Goal: Task Accomplishment & Management: Use online tool/utility

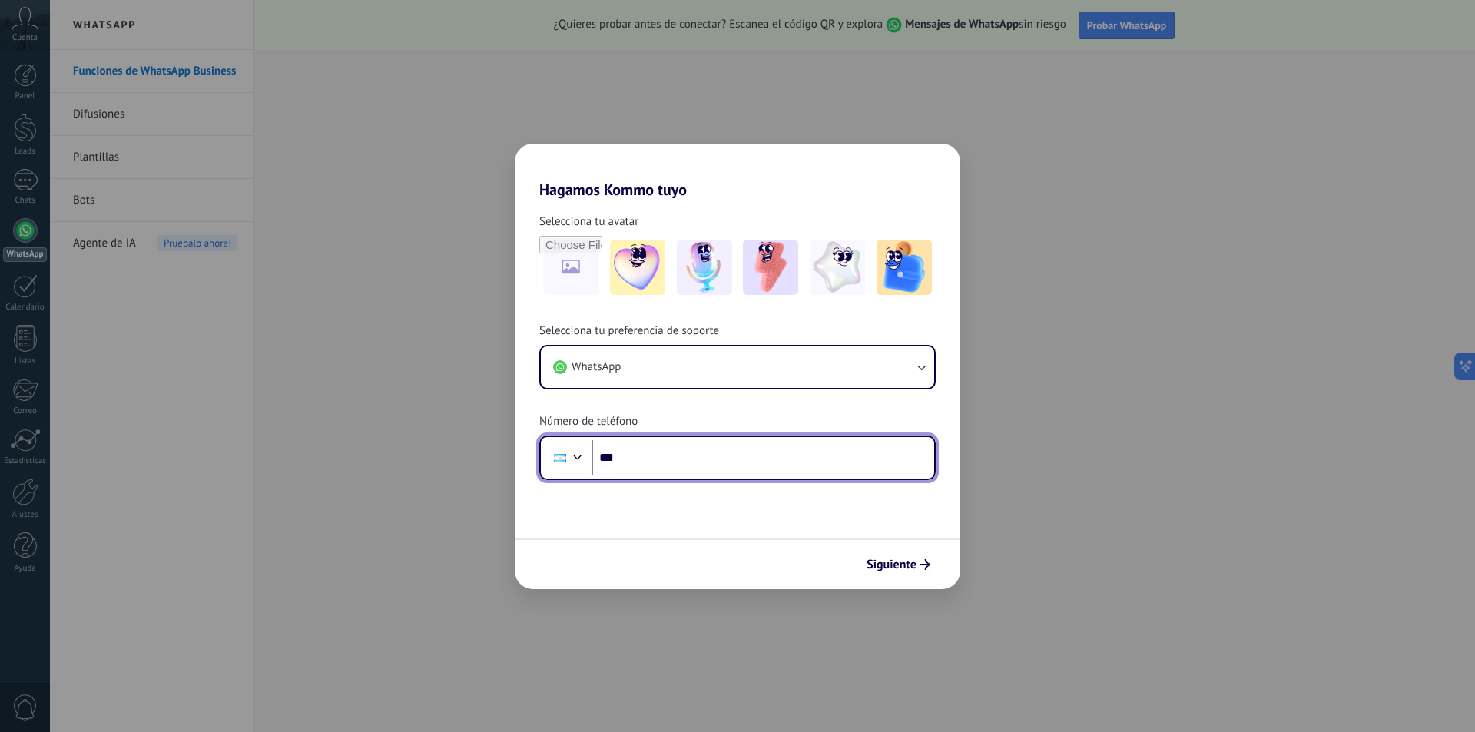
click at [658, 458] on input "***" at bounding box center [763, 457] width 343 height 35
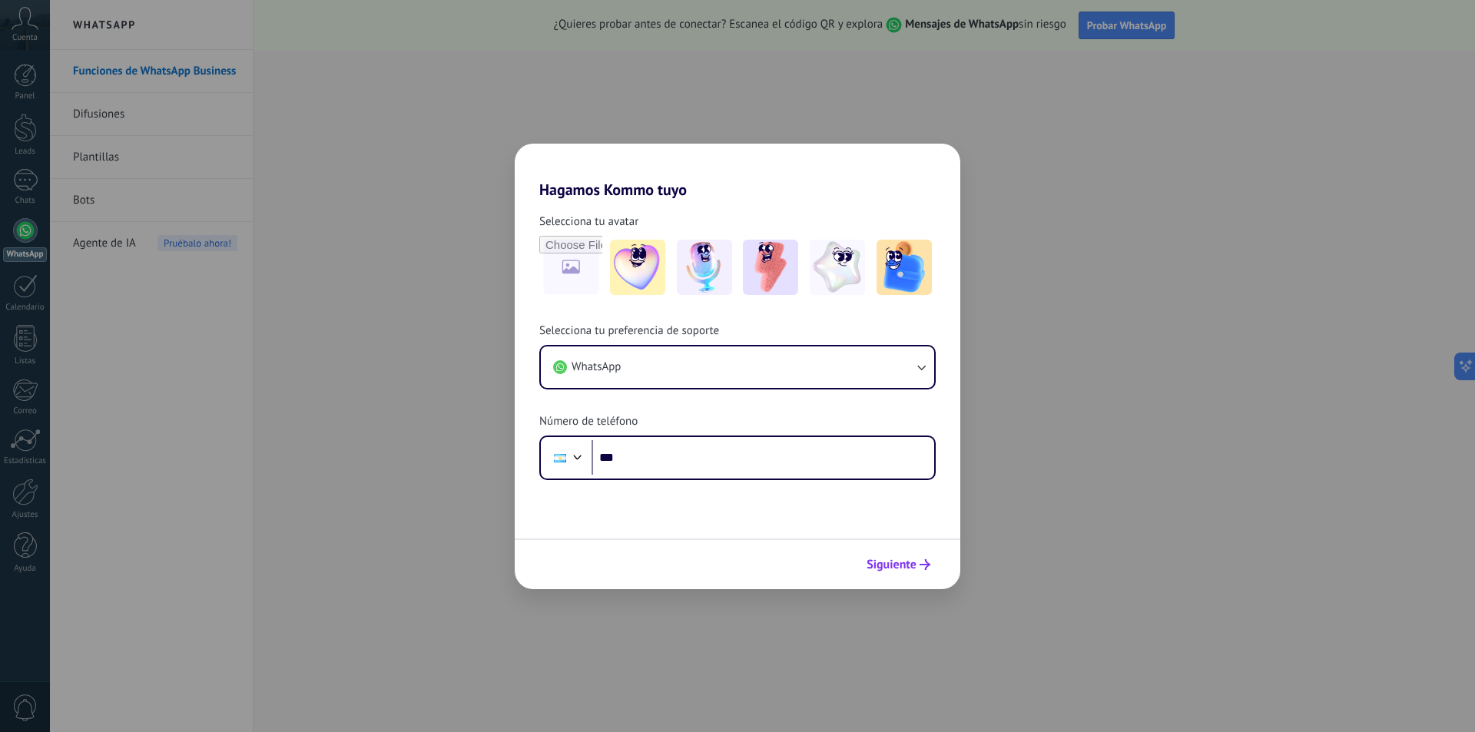
click at [894, 565] on span "Siguiente" at bounding box center [892, 564] width 50 height 11
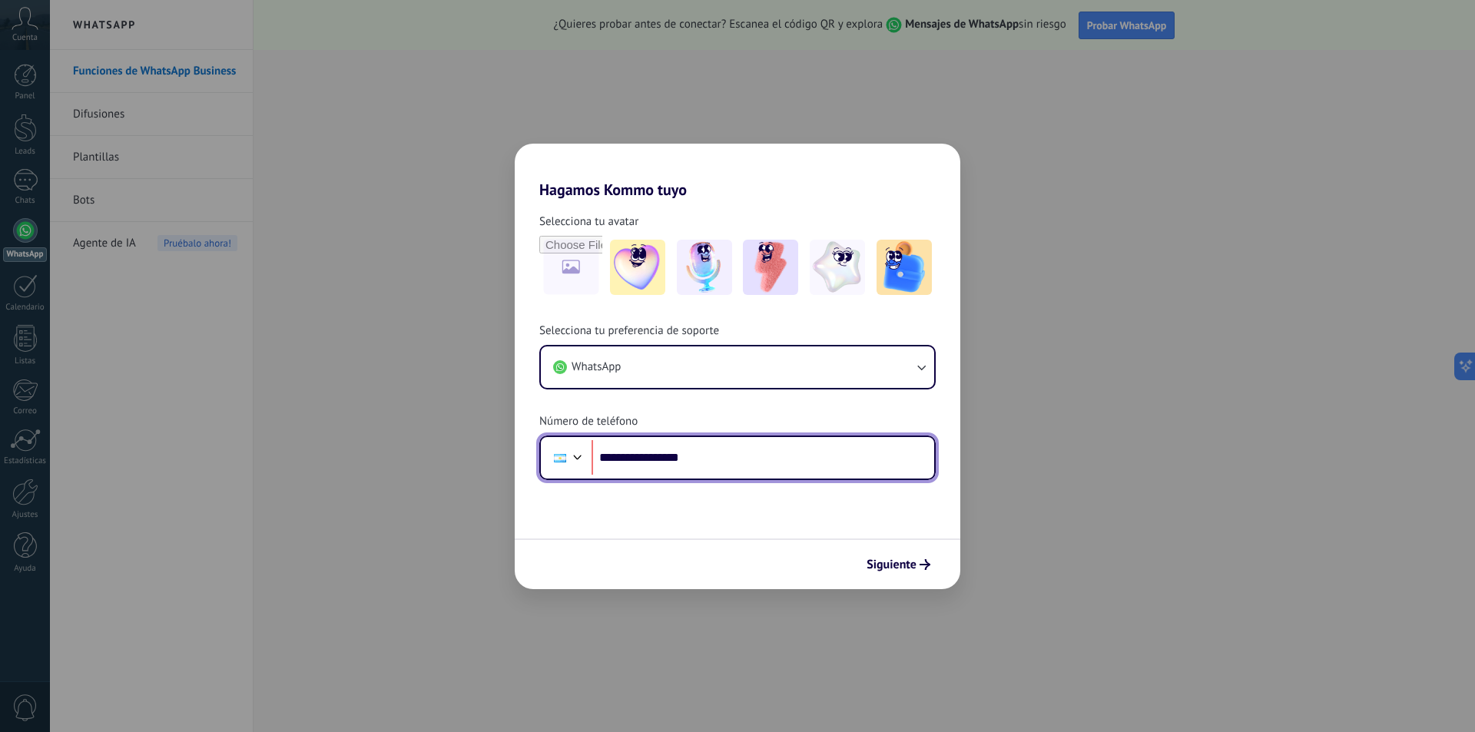
drag, startPoint x: 705, startPoint y: 456, endPoint x: 556, endPoint y: 474, distance: 150.2
click at [556, 474] on div "**********" at bounding box center [737, 458] width 396 height 45
type input "**"
drag, startPoint x: 728, startPoint y: 454, endPoint x: 574, endPoint y: 456, distance: 154.4
click at [574, 456] on div "**********" at bounding box center [737, 458] width 396 height 45
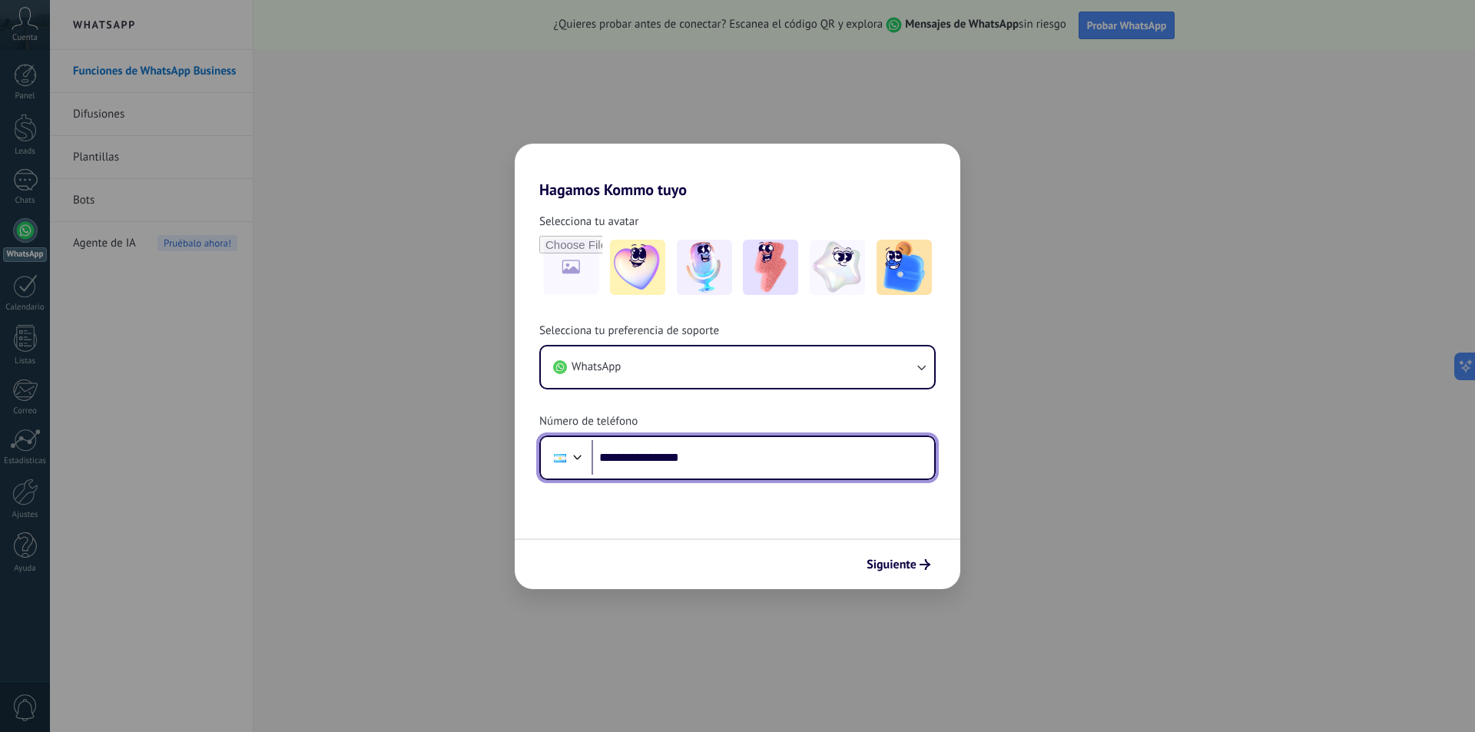
type input "**********"
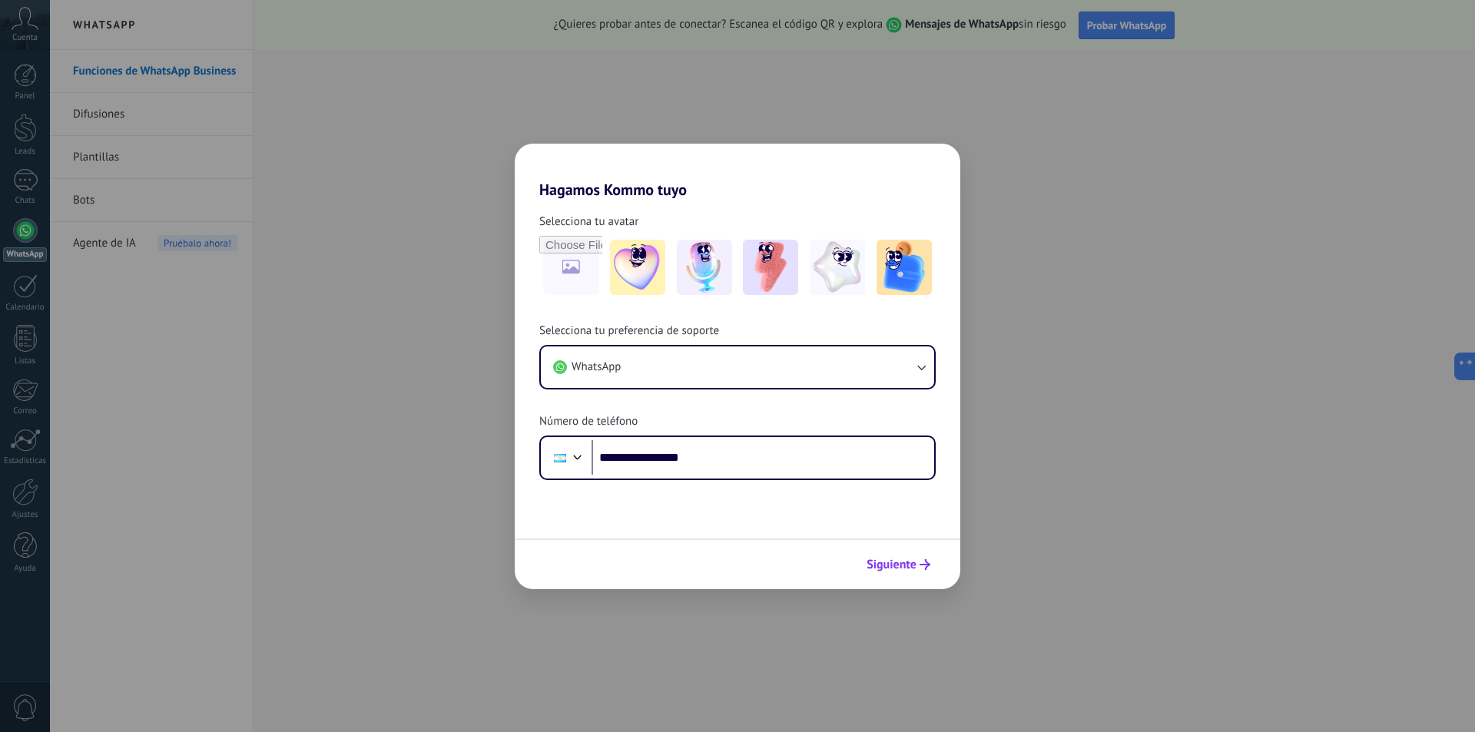
click at [907, 565] on span "Siguiente" at bounding box center [892, 564] width 50 height 11
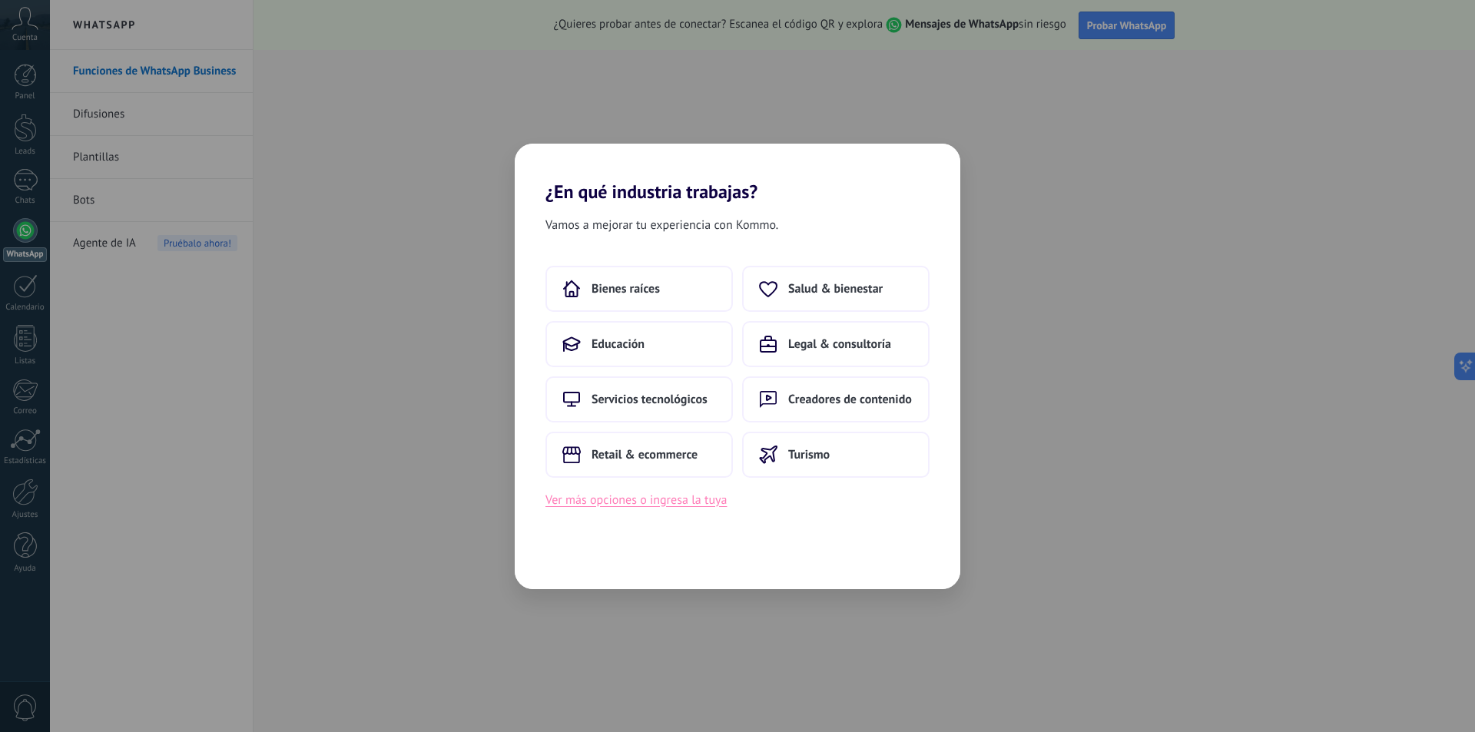
click at [606, 496] on button "Ver más opciones o ingresa la tuya" at bounding box center [636, 500] width 181 height 20
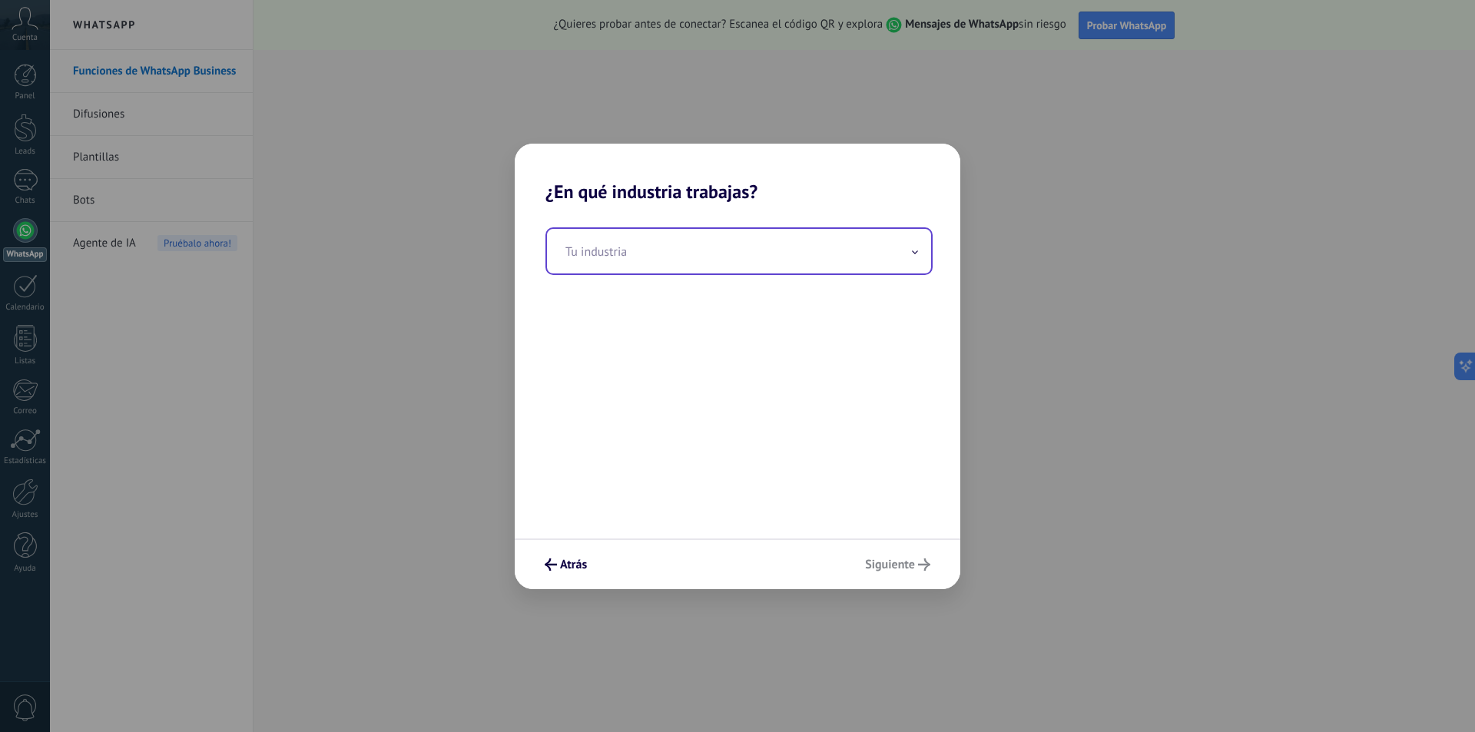
click at [605, 273] on input "text" at bounding box center [739, 251] width 384 height 45
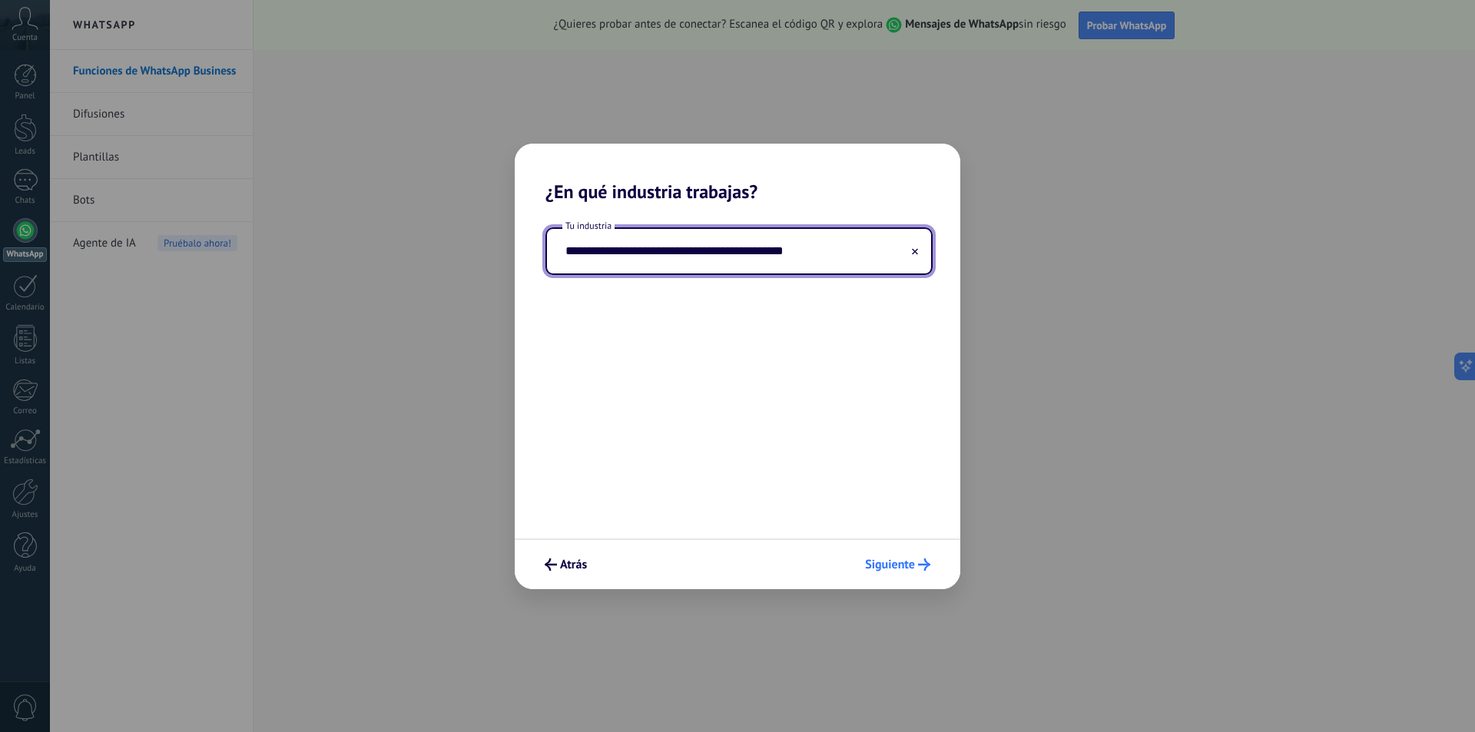
type input "**********"
click at [931, 567] on button "Siguiente" at bounding box center [897, 565] width 79 height 26
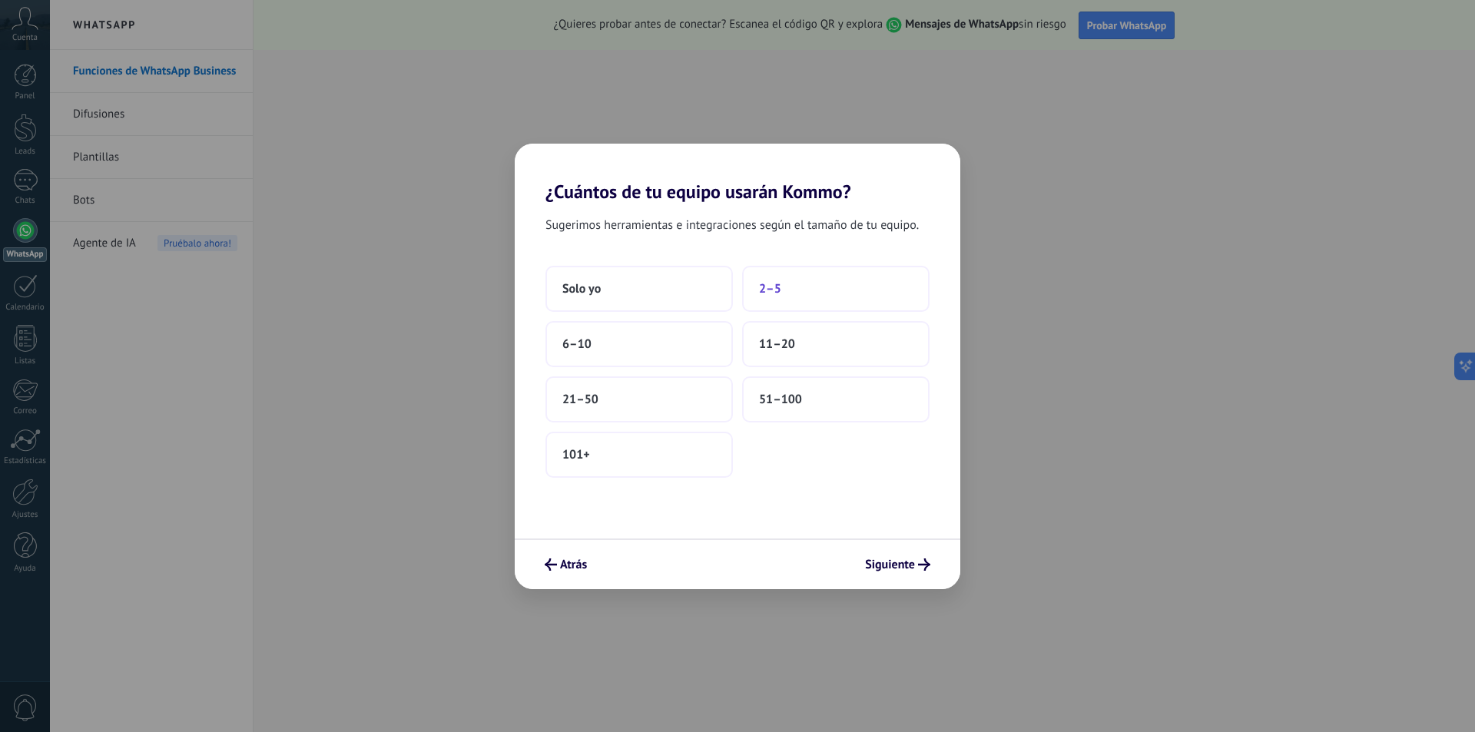
click at [797, 284] on button "2–5" at bounding box center [835, 289] width 187 height 46
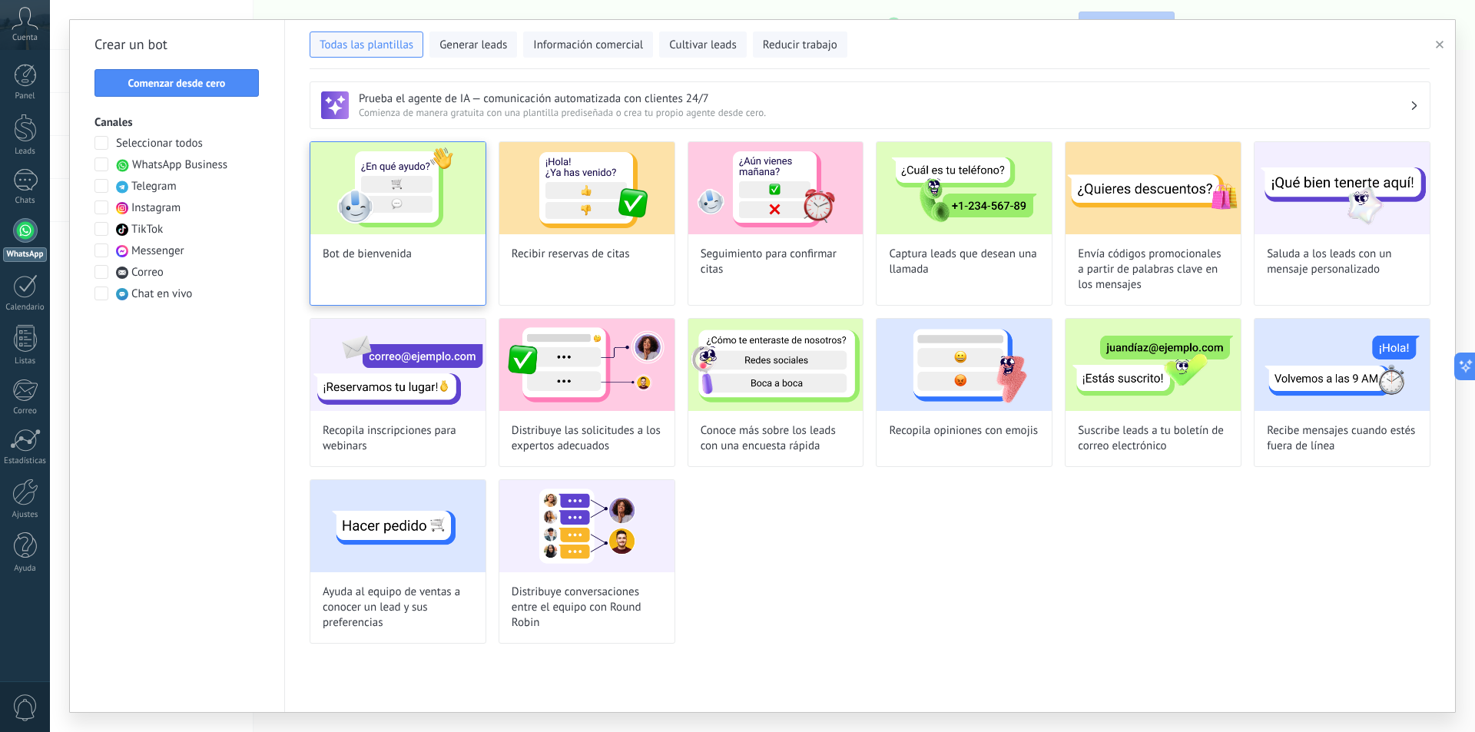
click at [380, 160] on img at bounding box center [397, 188] width 175 height 92
type input "**********"
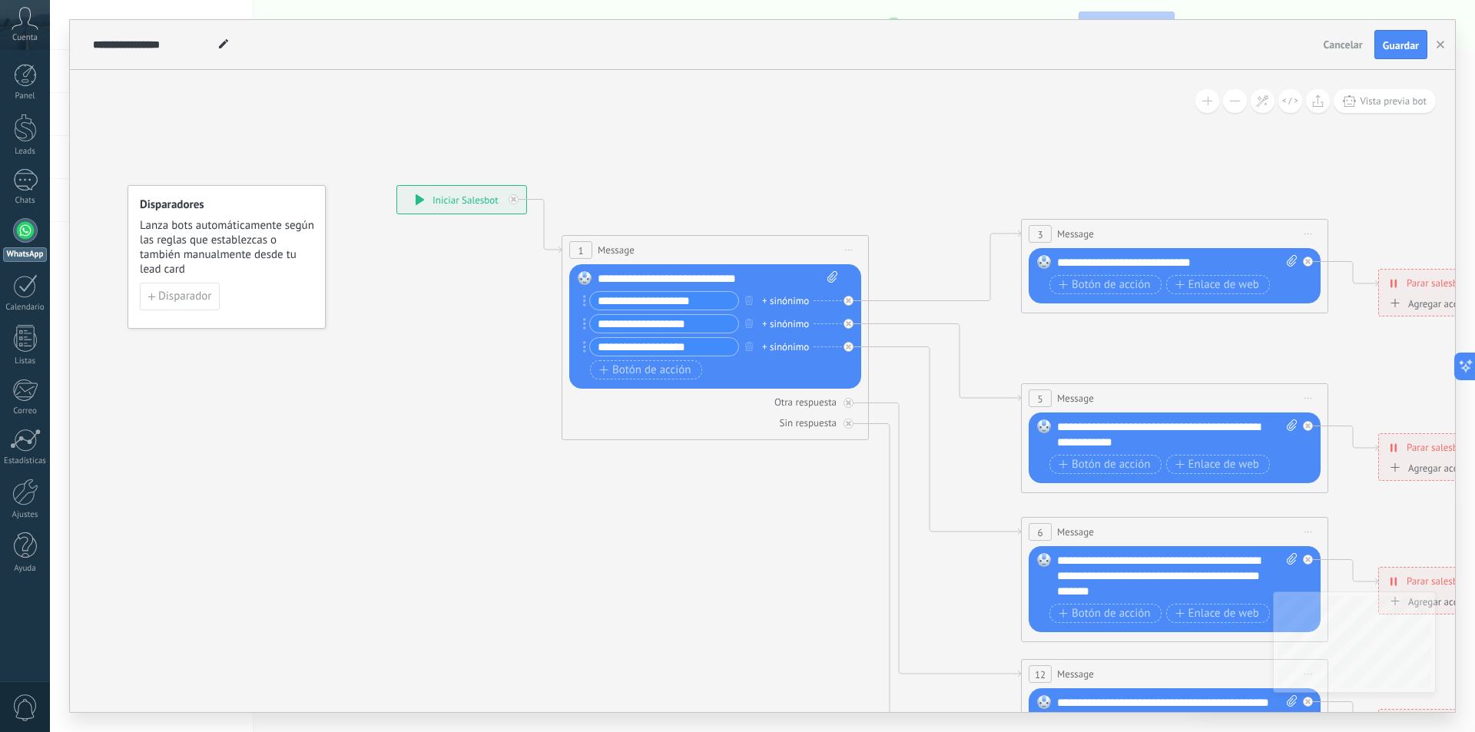
click at [467, 201] on div "**********" at bounding box center [461, 200] width 129 height 28
click at [174, 302] on span "Disparador" at bounding box center [184, 296] width 53 height 11
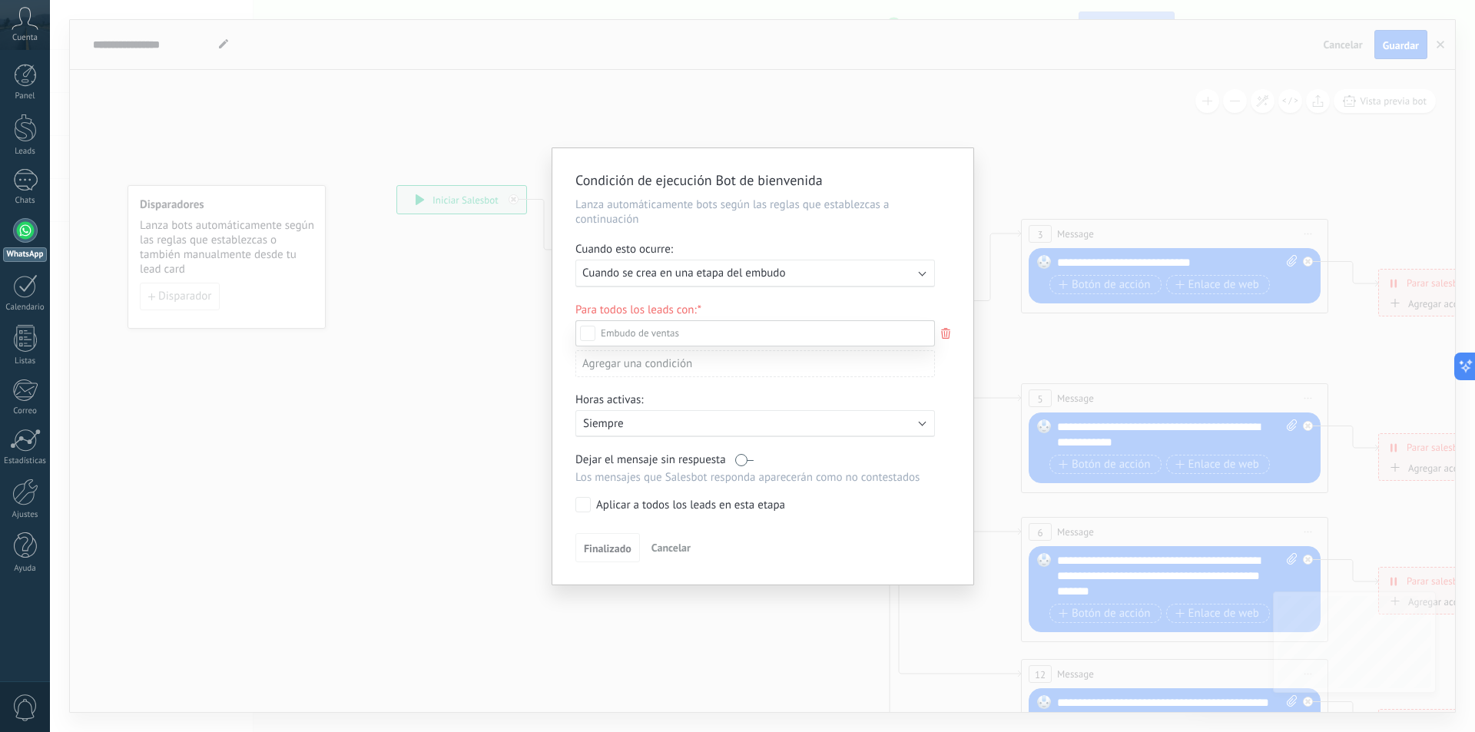
click at [781, 274] on div at bounding box center [762, 366] width 1425 height 732
click at [417, 303] on div "Condición de ejecución Bot de bienvenida Lanza automáticamente bots según las r…" at bounding box center [762, 366] width 1425 height 732
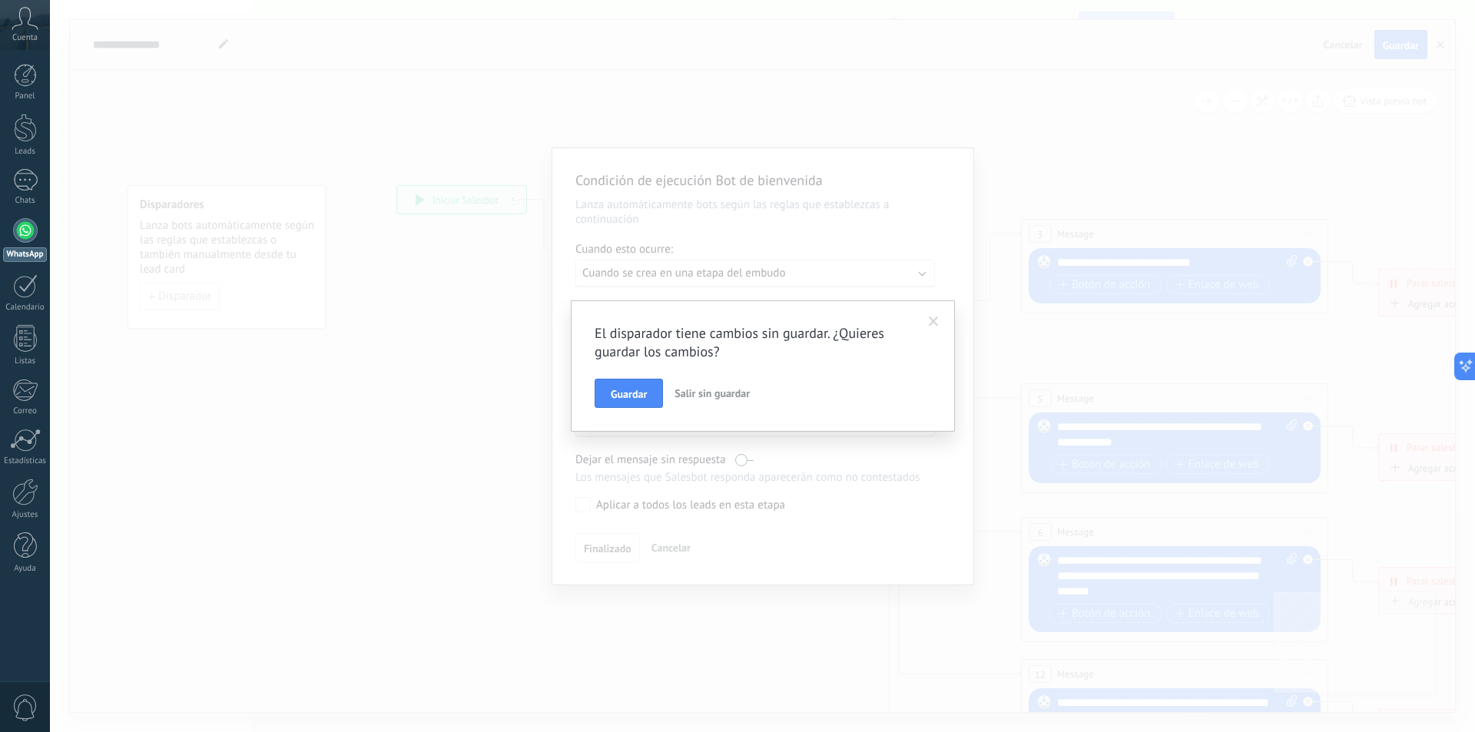
click at [16, 22] on icon at bounding box center [25, 18] width 27 height 23
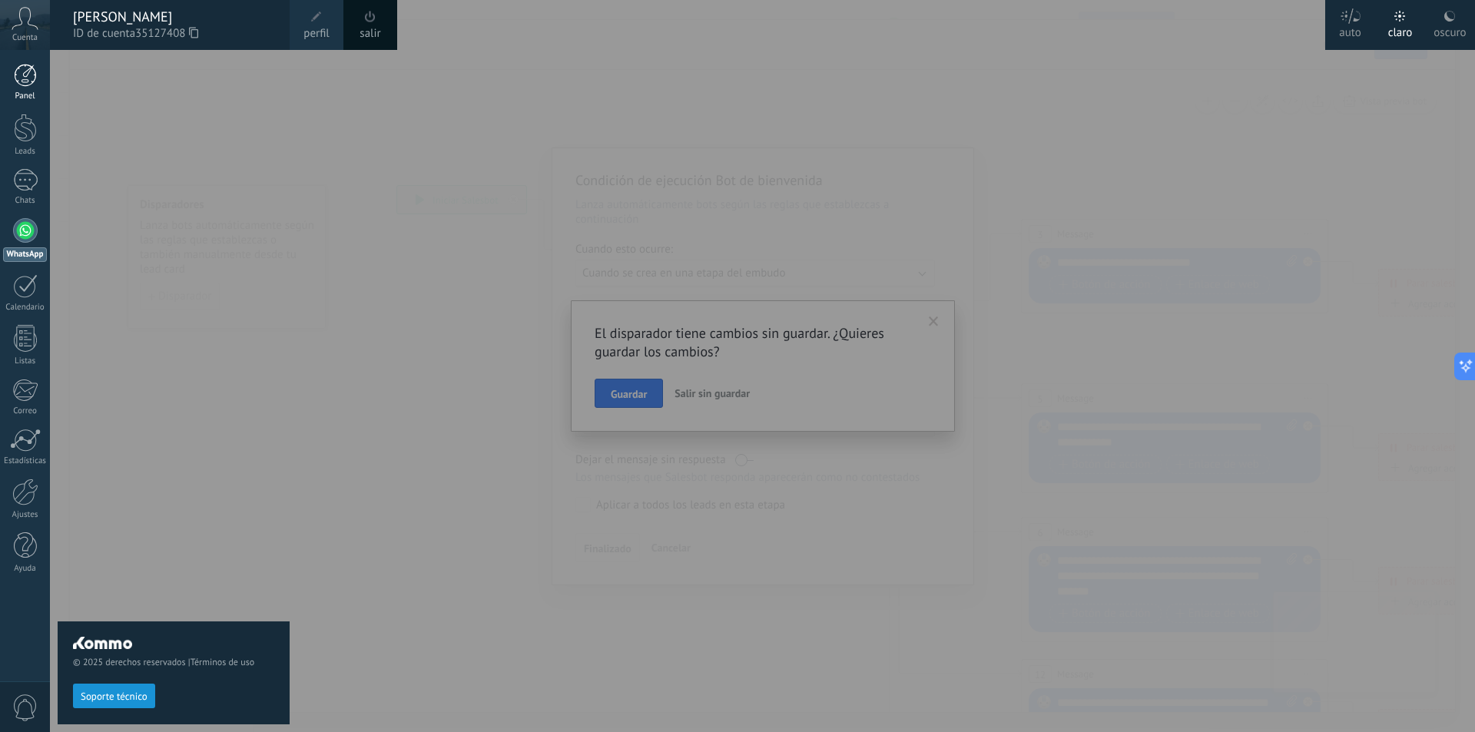
click at [32, 76] on div at bounding box center [25, 75] width 23 height 23
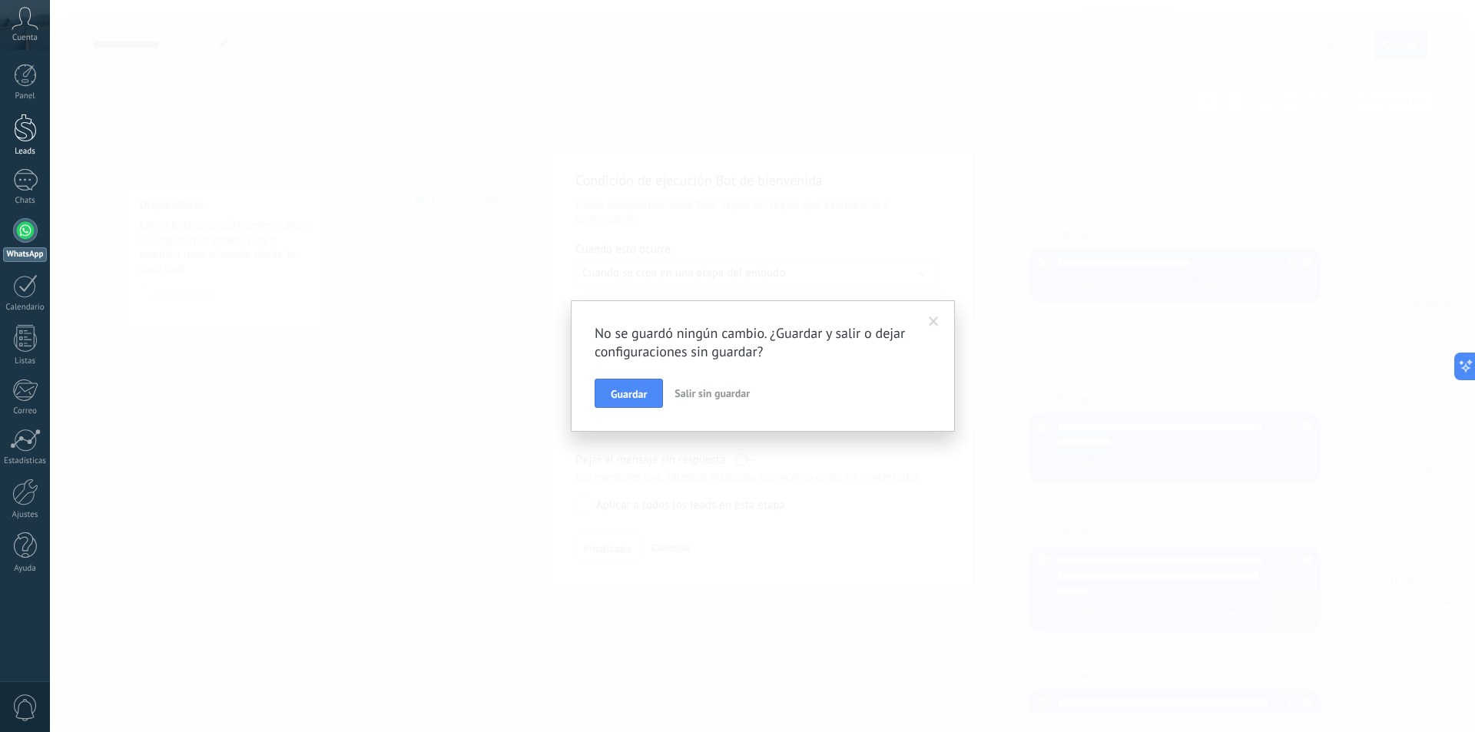
click at [30, 133] on div at bounding box center [25, 128] width 23 height 28
click at [23, 177] on div at bounding box center [25, 180] width 25 height 22
click at [715, 394] on span "Salir sin guardar" at bounding box center [712, 393] width 75 height 14
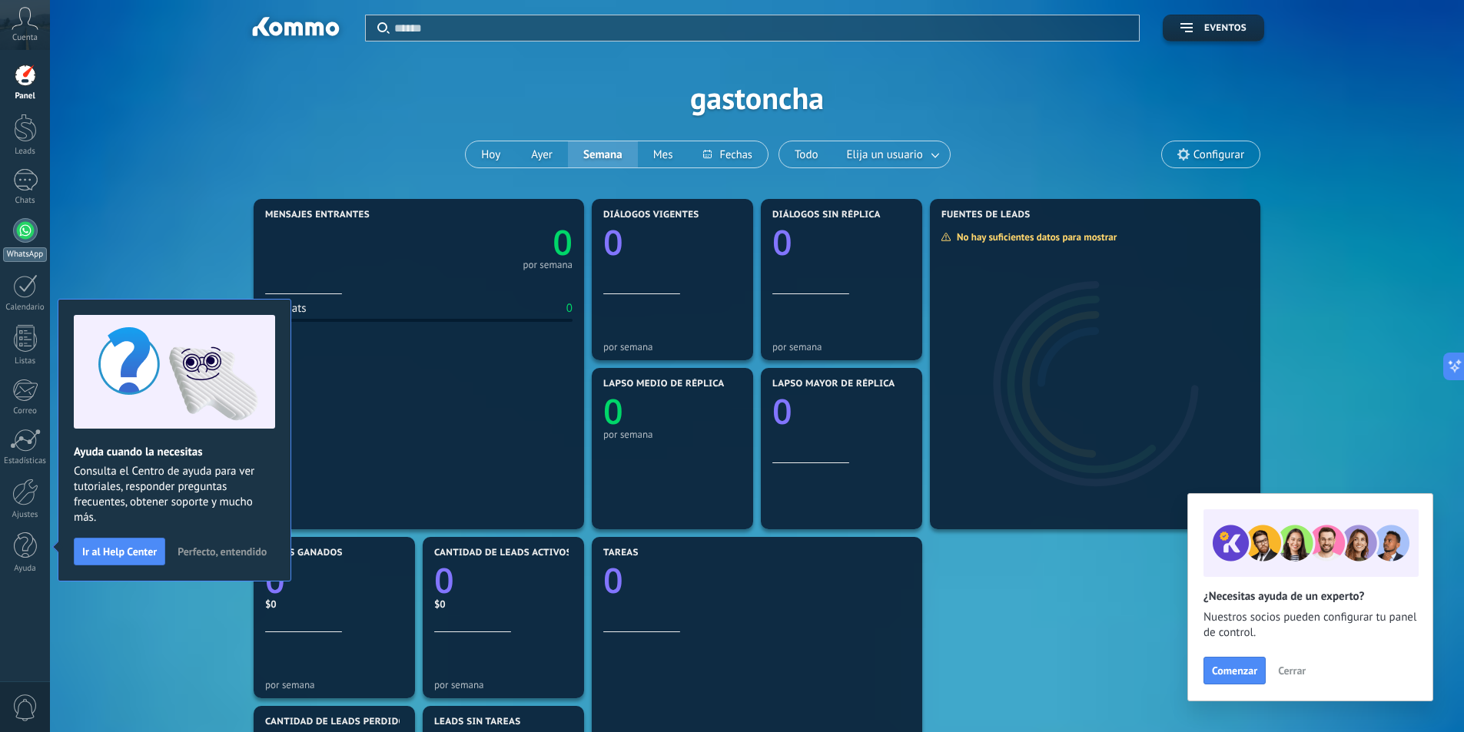
click at [26, 236] on div at bounding box center [25, 230] width 25 height 25
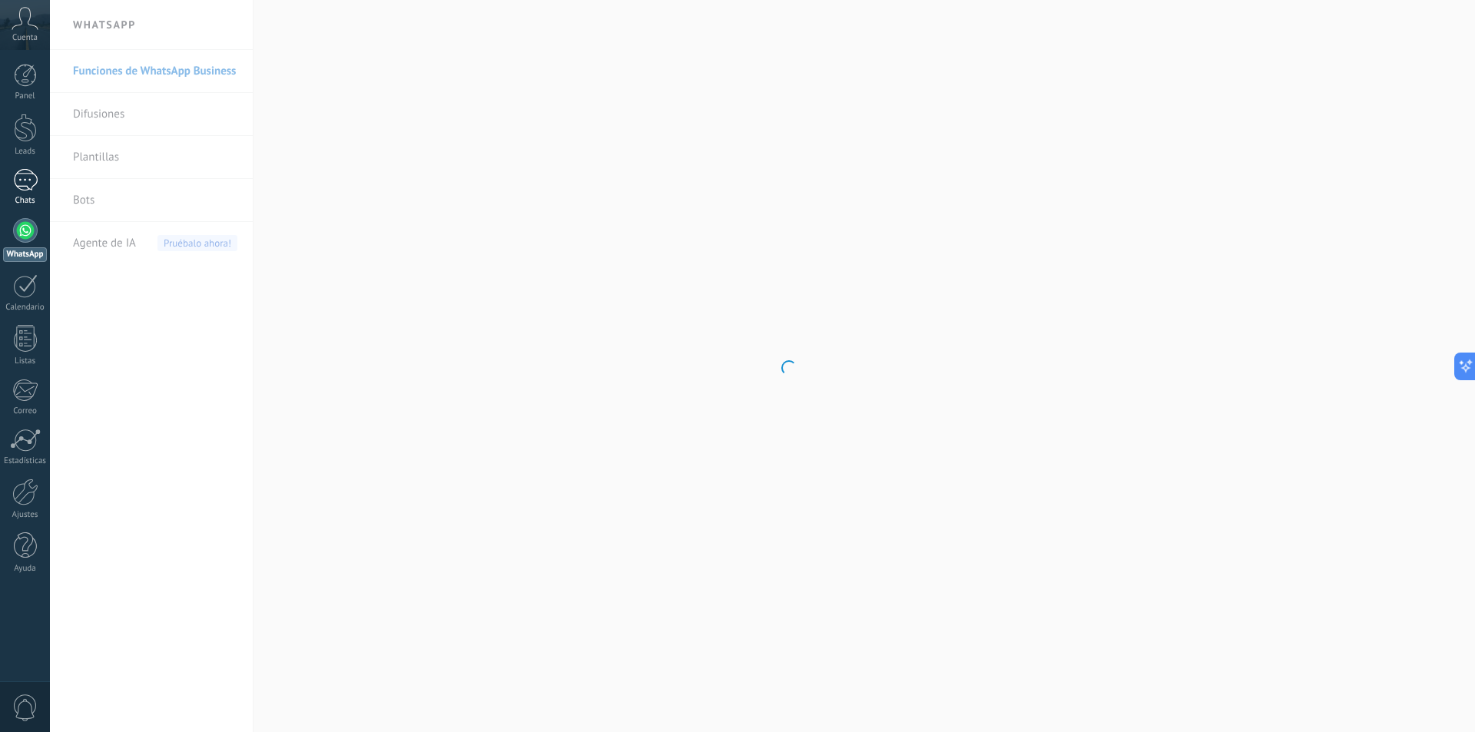
click at [28, 186] on div at bounding box center [25, 180] width 25 height 22
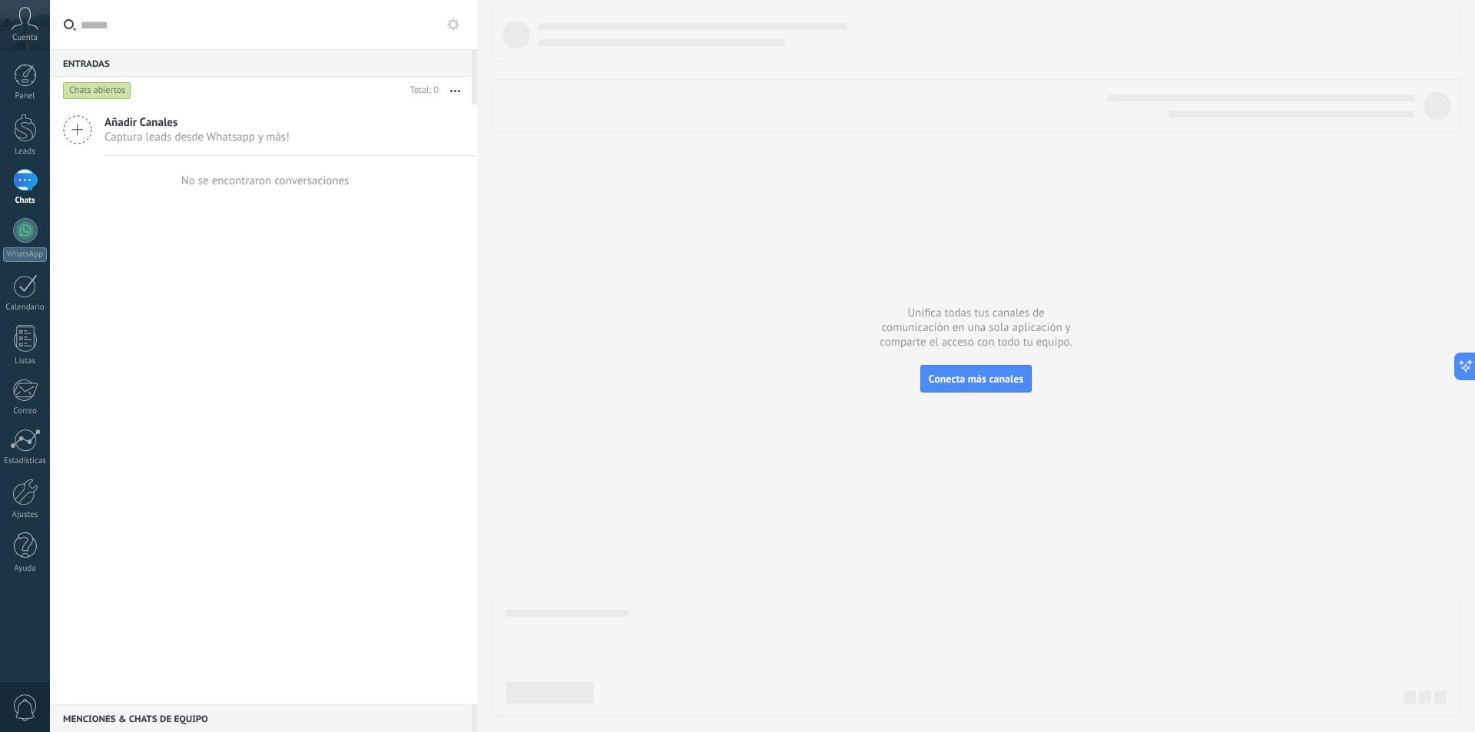
click at [22, 157] on div "Panel Leads Chats WhatsApp Clientes" at bounding box center [25, 327] width 50 height 526
click at [22, 138] on div at bounding box center [25, 128] width 23 height 28
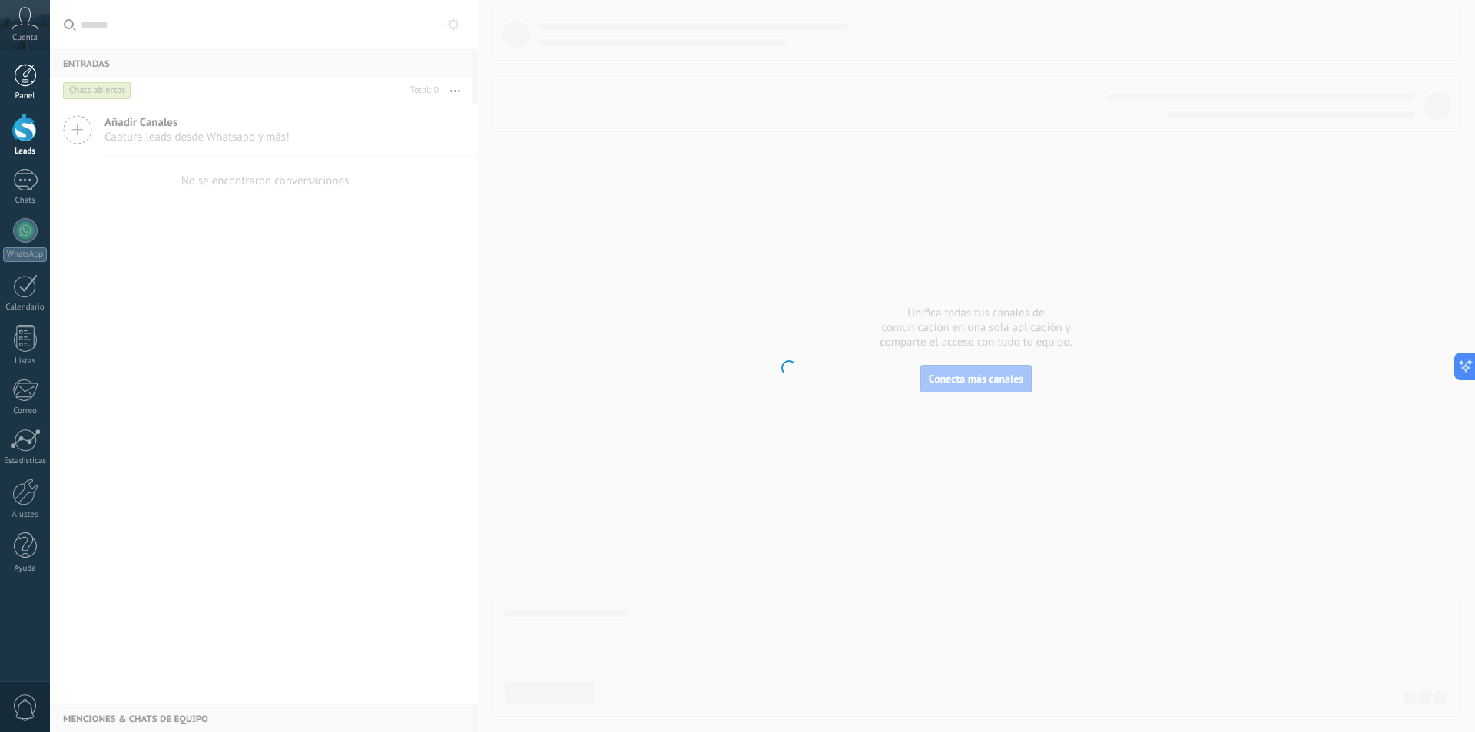
click at [32, 75] on div at bounding box center [25, 75] width 23 height 23
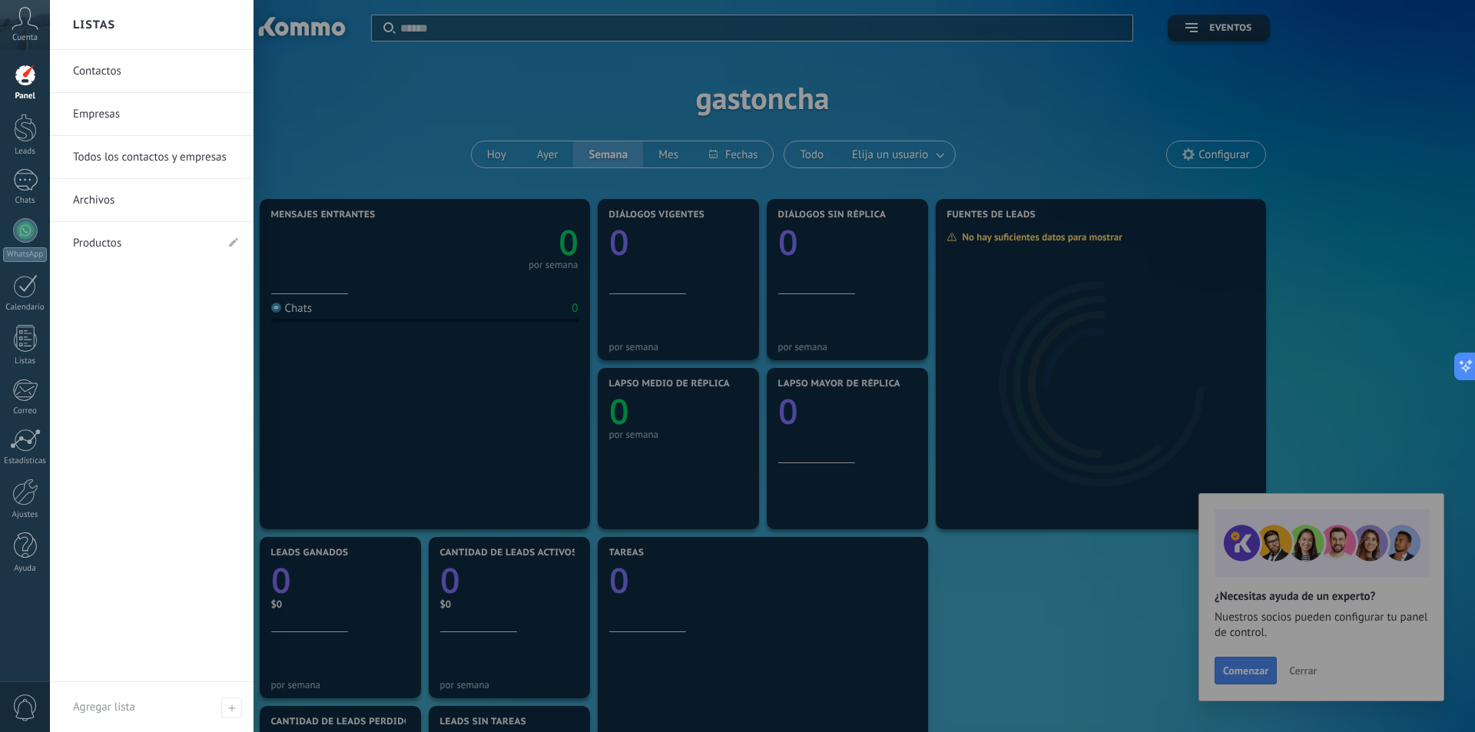
click at [121, 68] on link "Contactos" at bounding box center [155, 71] width 165 height 43
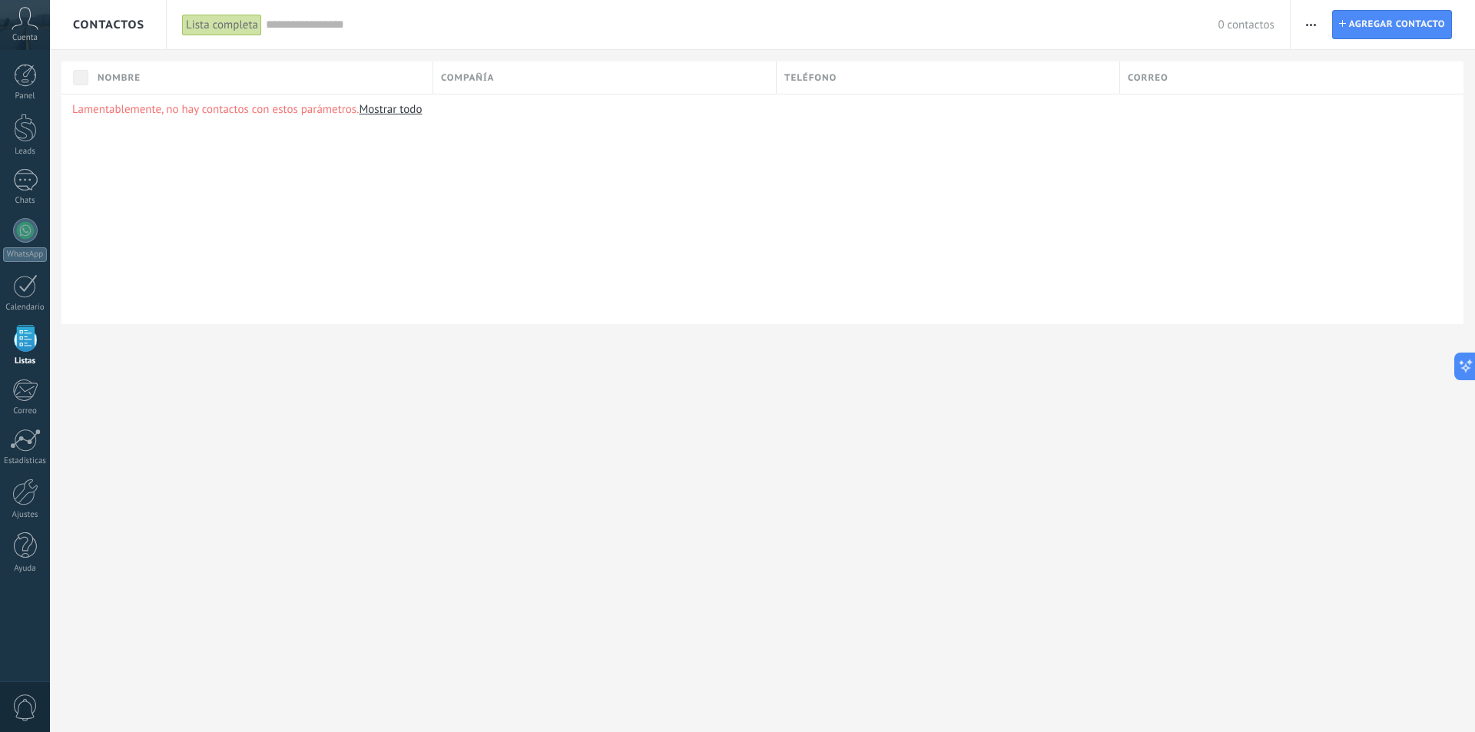
click at [30, 28] on icon at bounding box center [25, 18] width 27 height 23
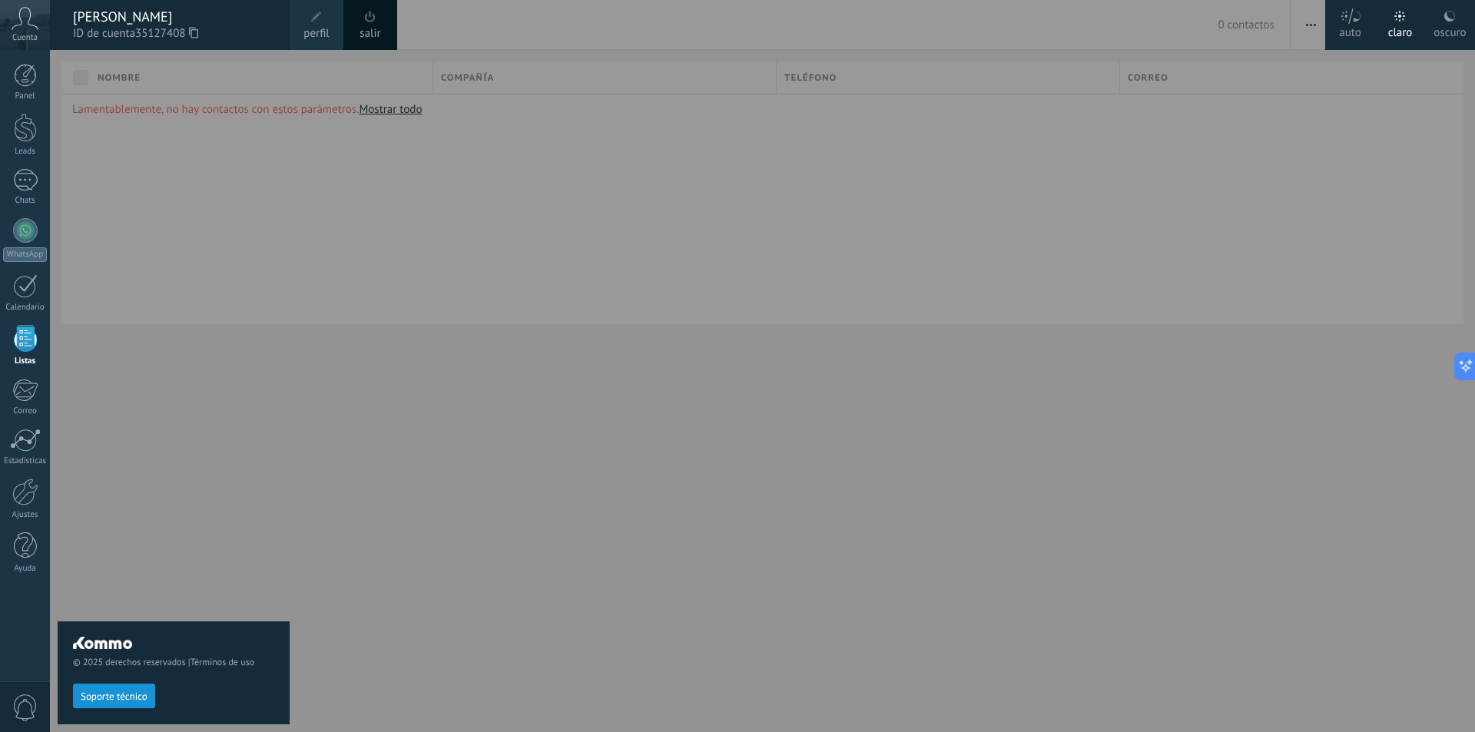
click at [372, 17] on span at bounding box center [370, 17] width 11 height 12
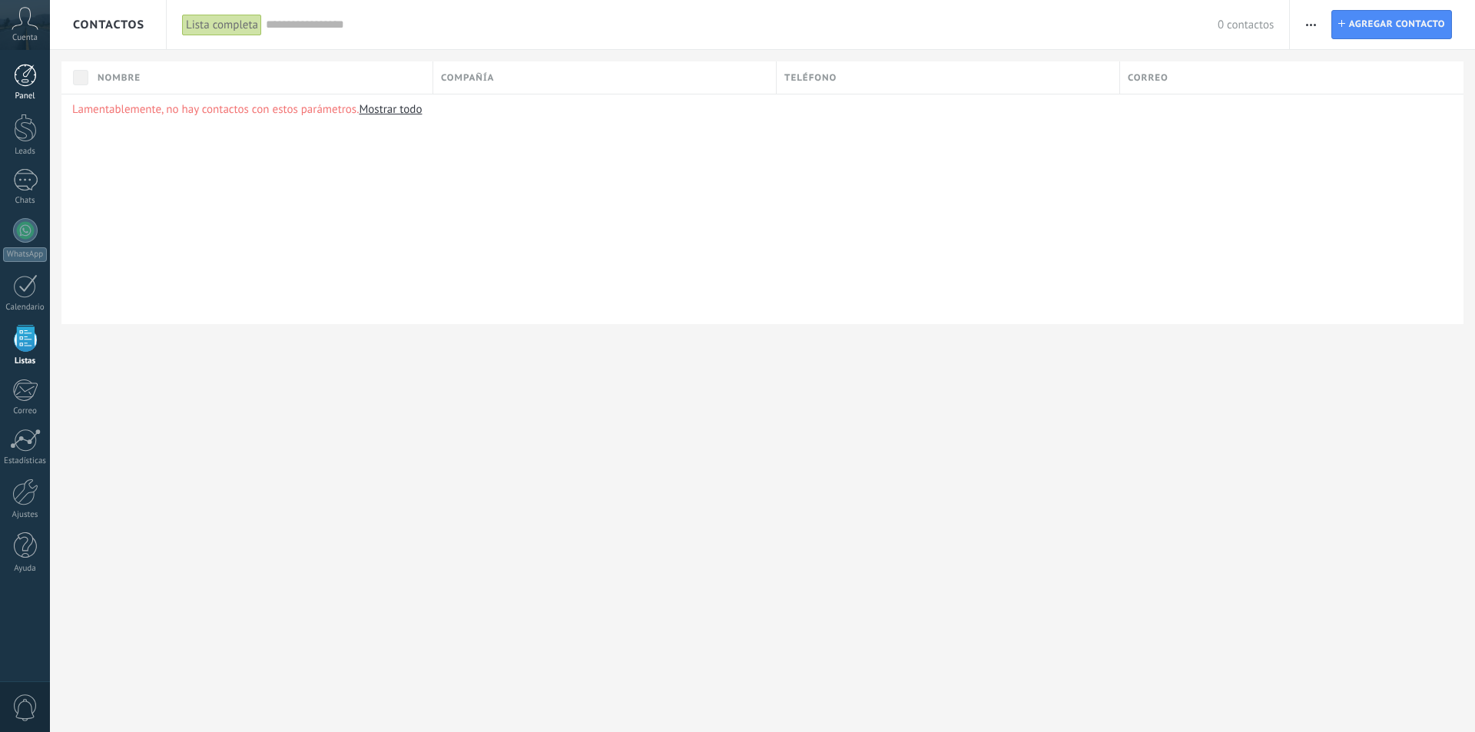
click at [30, 89] on link "Panel" at bounding box center [25, 83] width 50 height 38
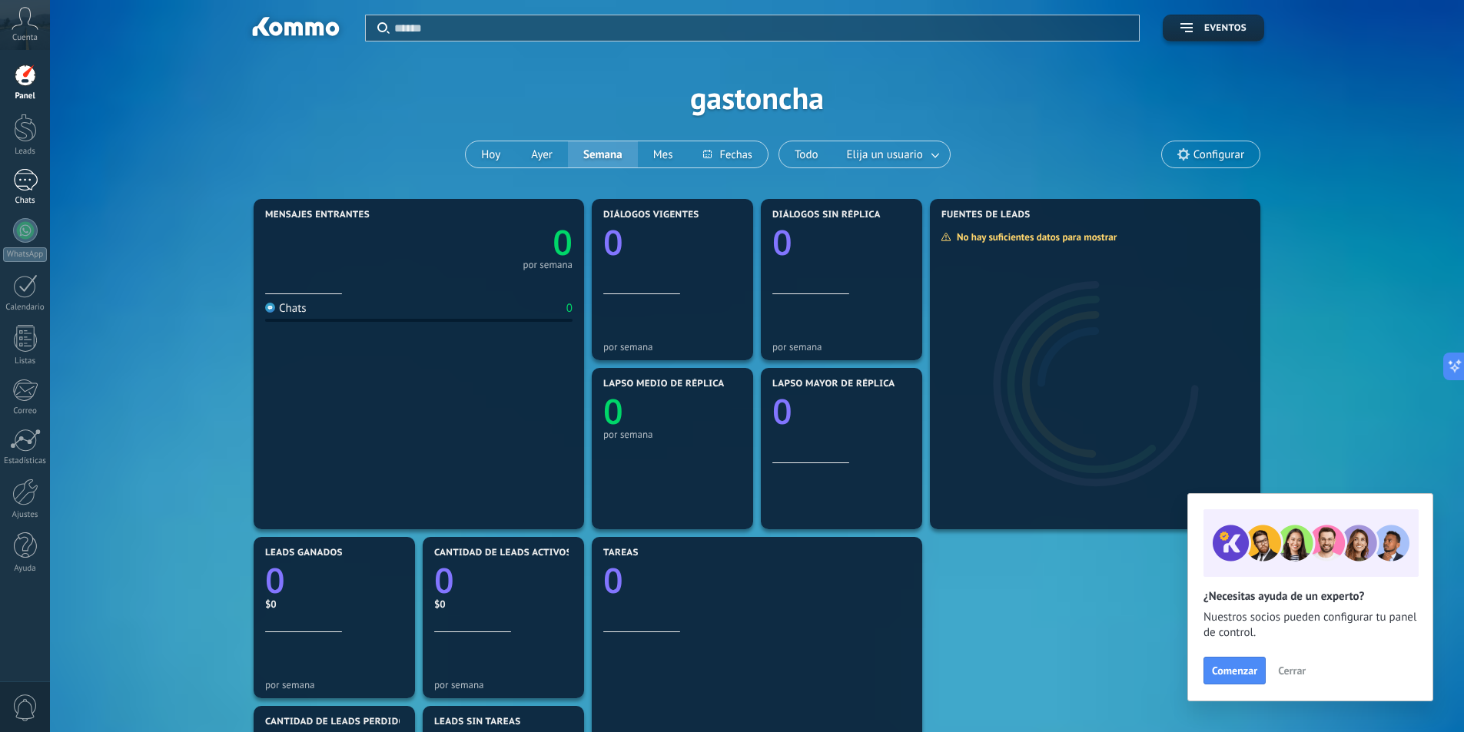
click at [41, 184] on link "Chats" at bounding box center [25, 187] width 50 height 37
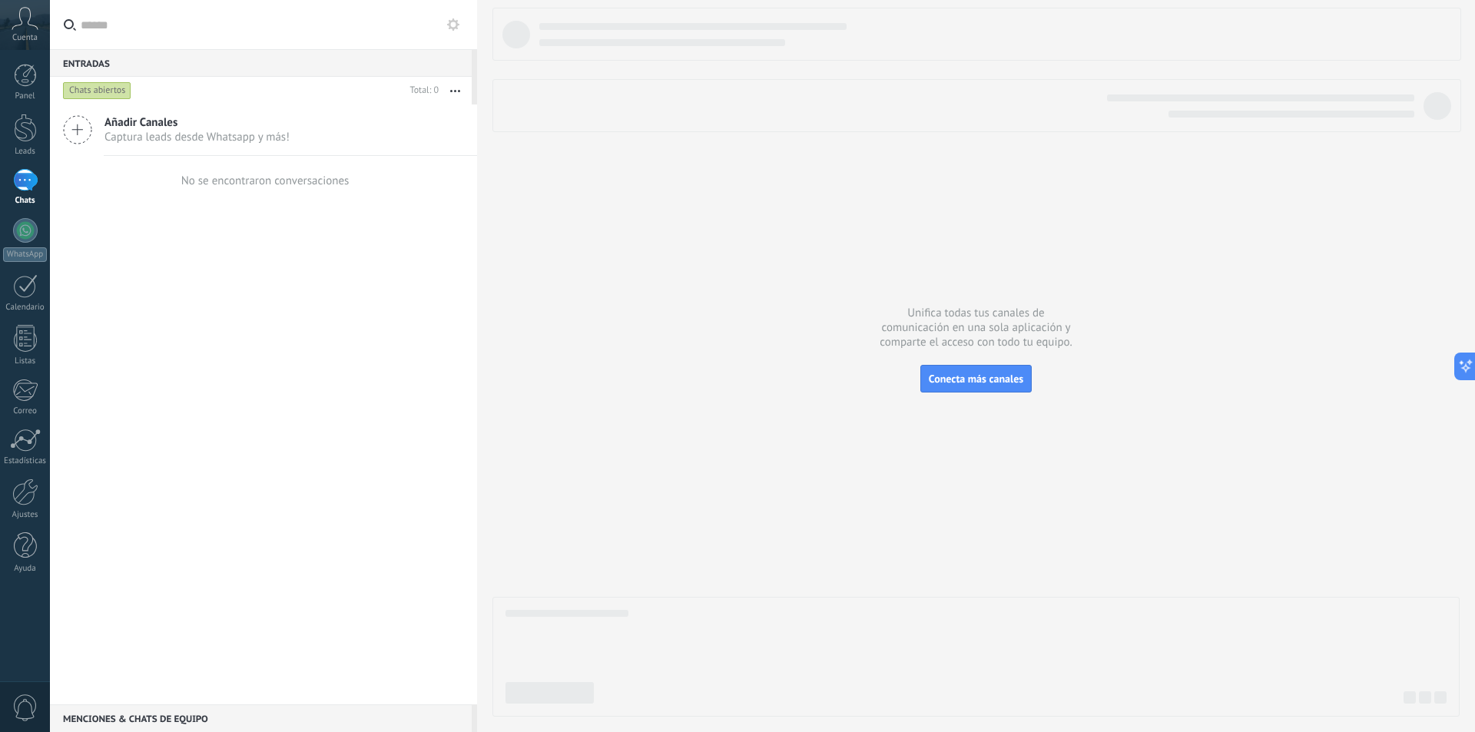
click at [203, 129] on span "Añadir Canales" at bounding box center [196, 122] width 185 height 15
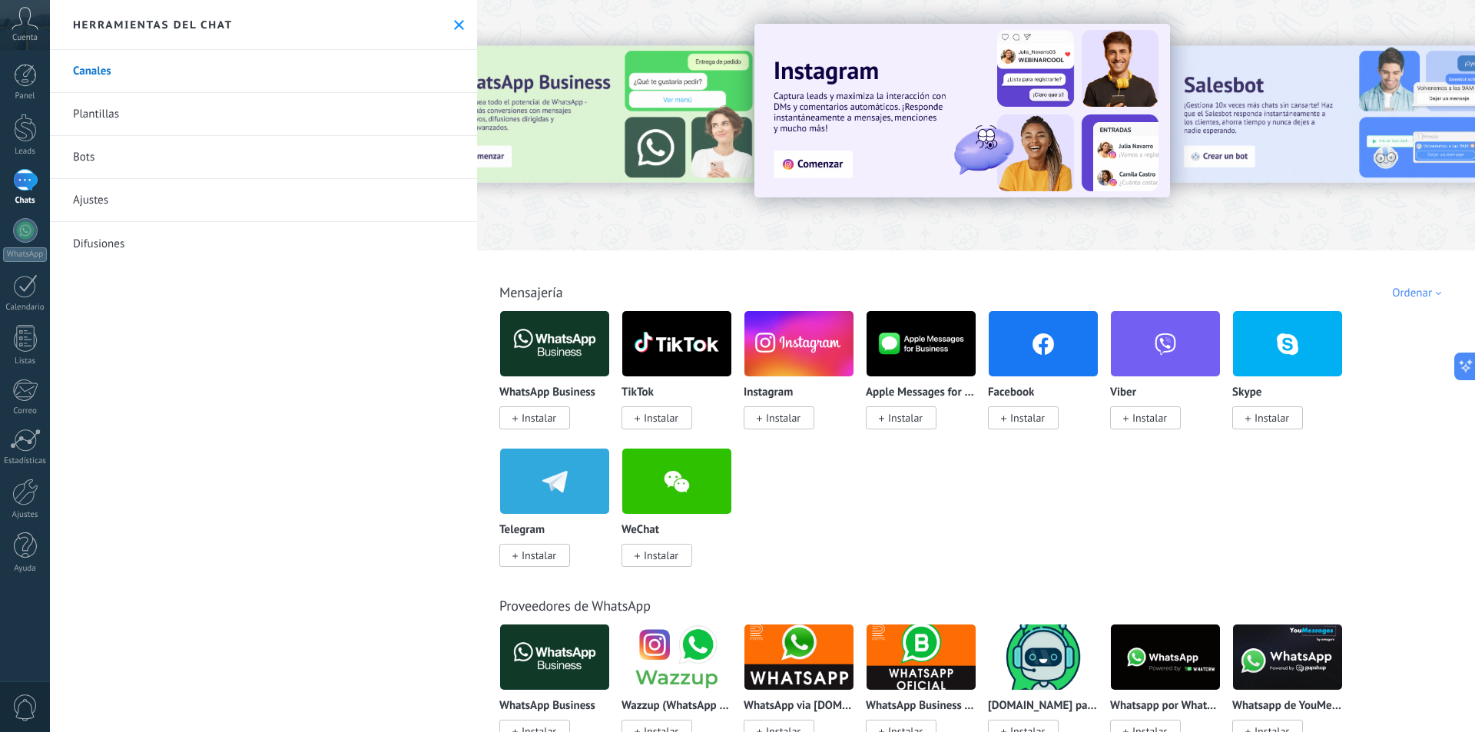
click at [511, 350] on img at bounding box center [554, 344] width 109 height 75
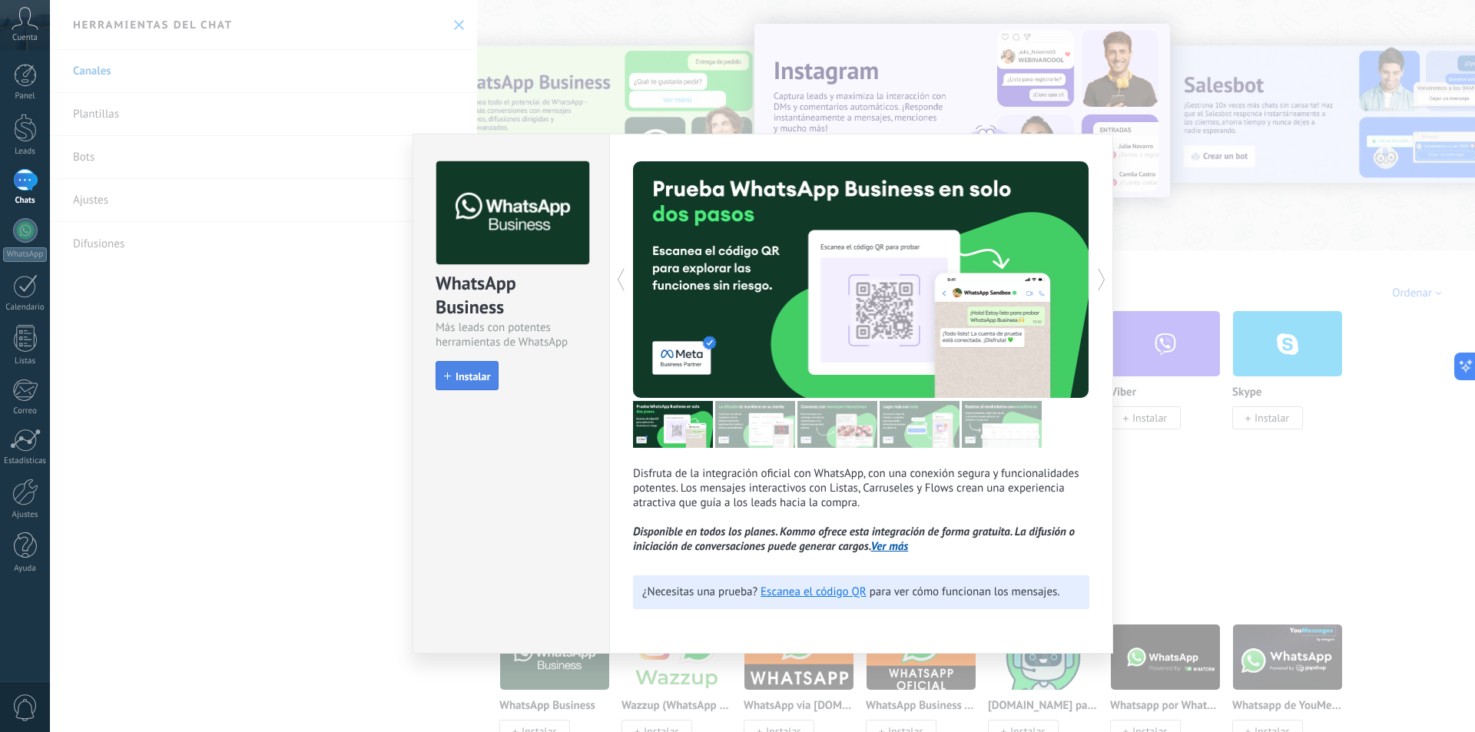
click at [479, 380] on span "Instalar" at bounding box center [473, 376] width 35 height 11
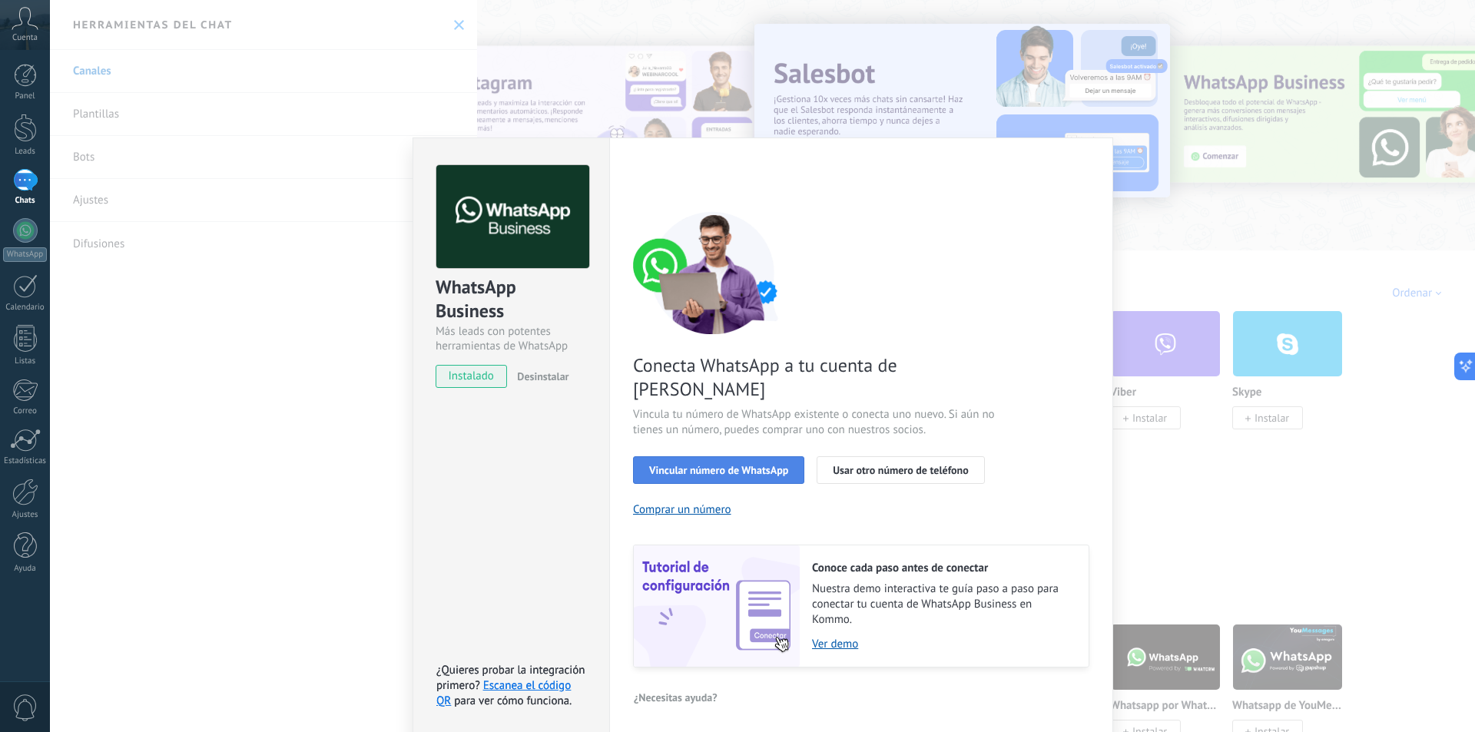
click at [721, 465] on span "Vincular número de WhatsApp" at bounding box center [718, 470] width 139 height 11
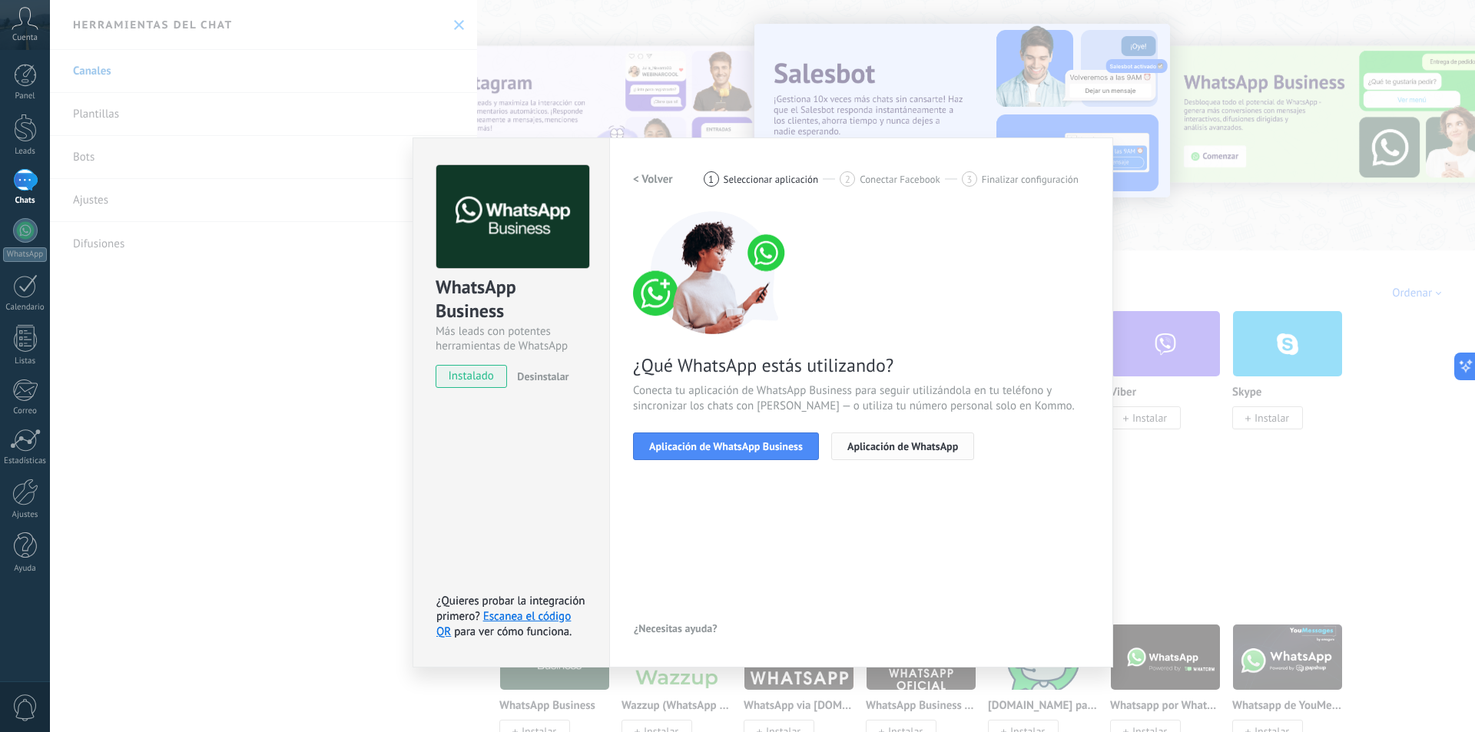
click at [904, 452] on span "Aplicación de WhatsApp" at bounding box center [902, 446] width 111 height 11
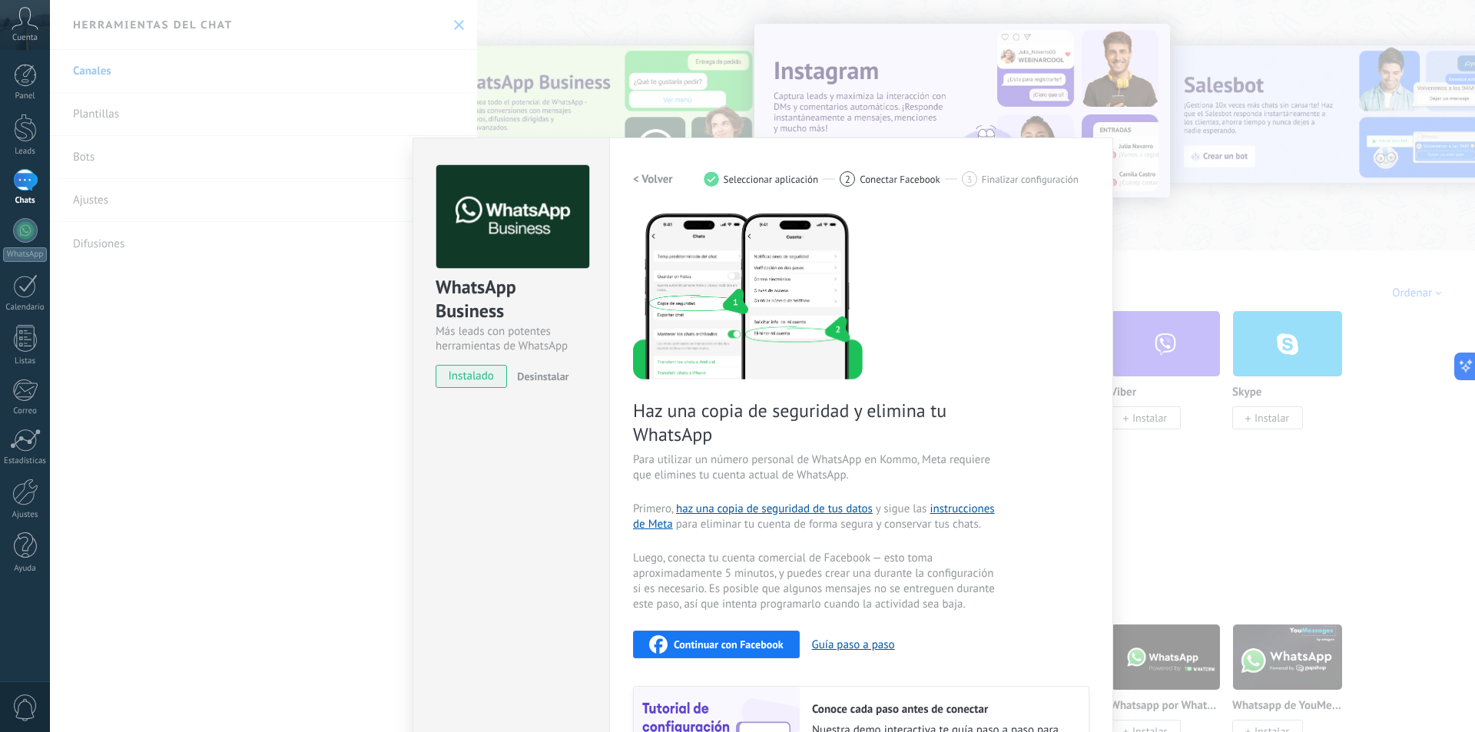
click at [543, 377] on span "Desinstalar" at bounding box center [542, 377] width 51 height 14
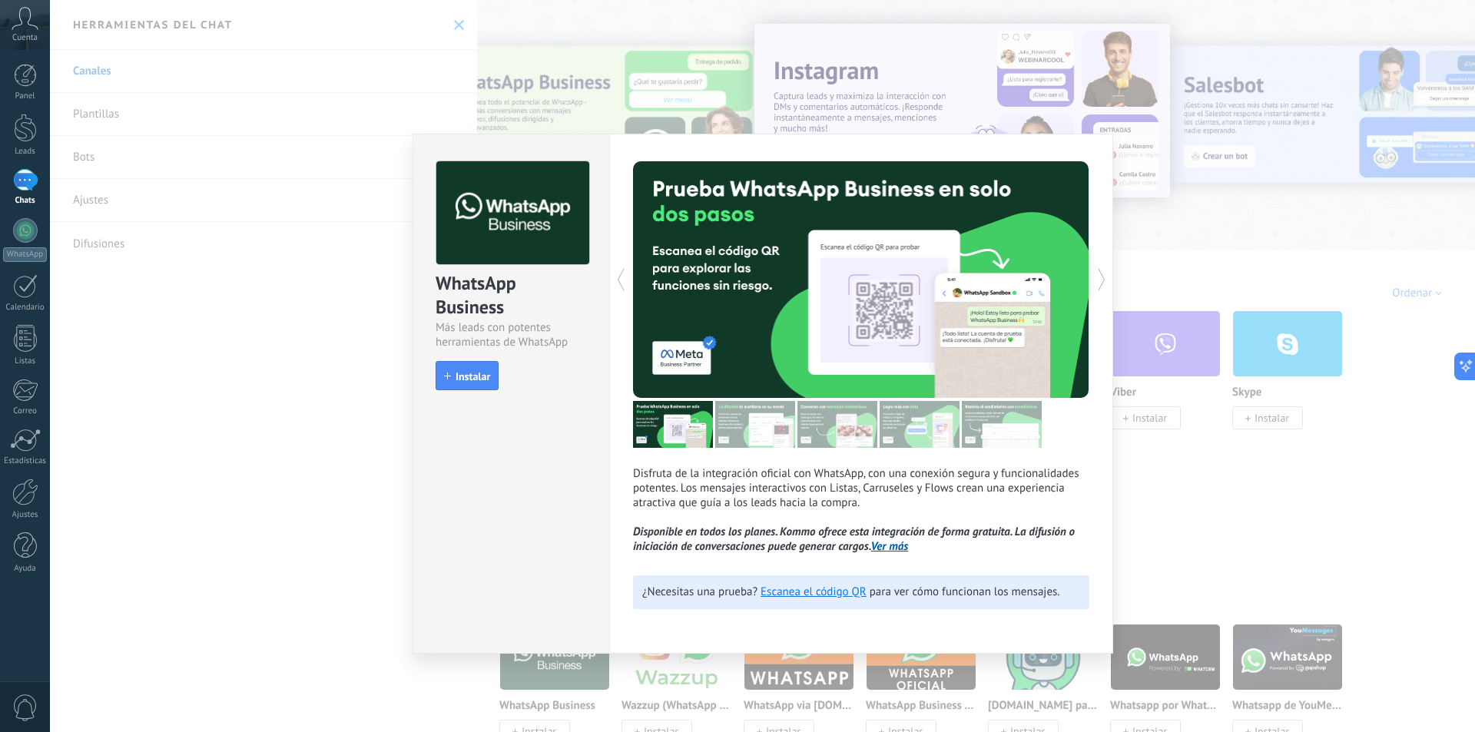
click at [23, 712] on span "0" at bounding box center [25, 708] width 26 height 27
